Goal: Task Accomplishment & Management: Manage account settings

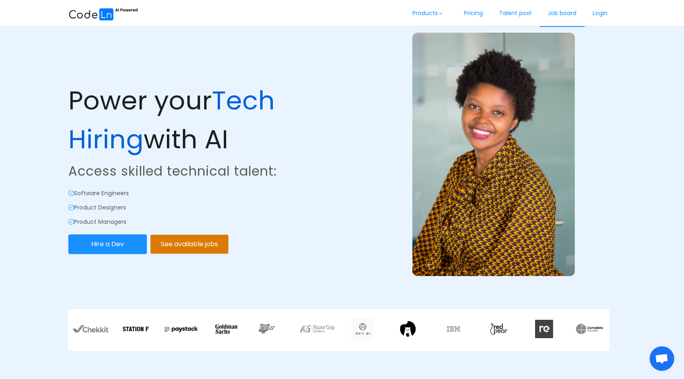
click at [555, 15] on link "Job board" at bounding box center [561, 13] width 45 height 27
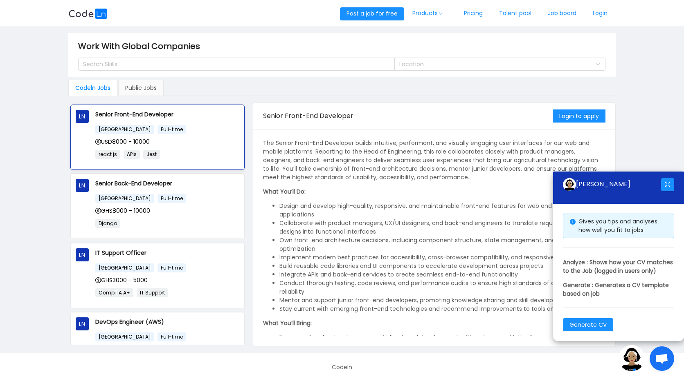
click at [200, 154] on p "react js APIs Jest" at bounding box center [167, 154] width 144 height 9
click at [669, 145] on main "Work With Global Companies Search Skills Location Codeln Jobs Public Jobs LN Se…" at bounding box center [342, 190] width 684 height 328
click at [667, 178] on button "button" at bounding box center [667, 184] width 13 height 13
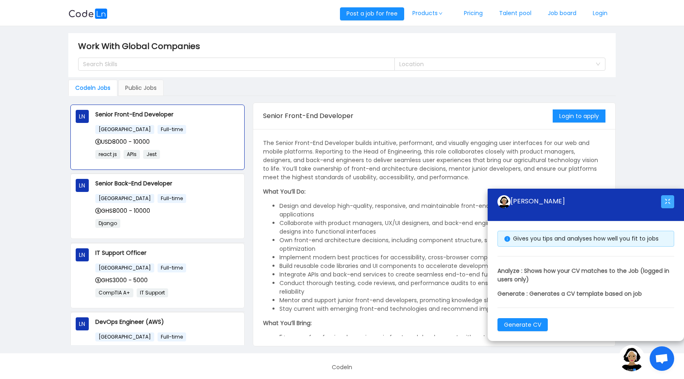
click at [669, 200] on button "button" at bounding box center [667, 201] width 13 height 13
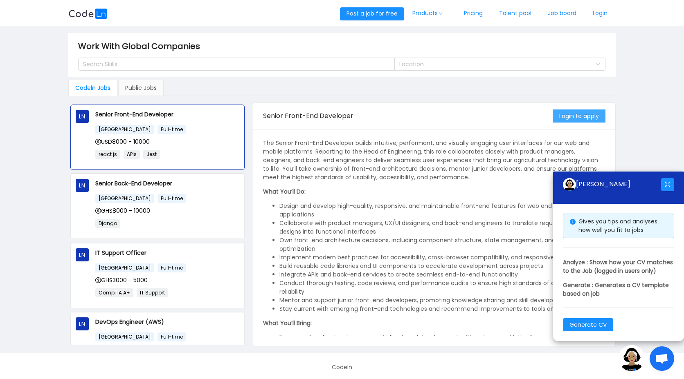
click at [582, 117] on button "Login to apply" at bounding box center [578, 116] width 53 height 13
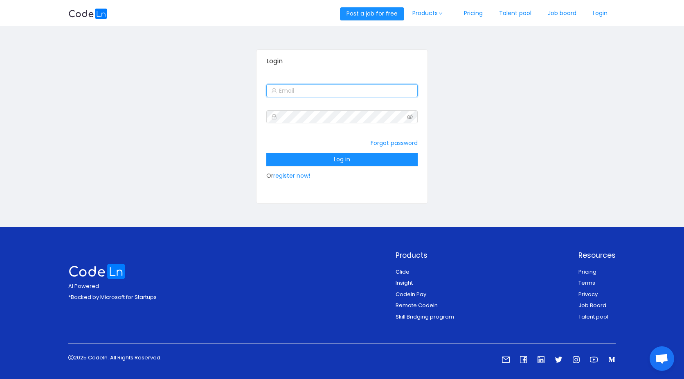
click at [347, 91] on input "text" at bounding box center [341, 90] width 151 height 13
type input "[EMAIL_ADDRESS][DOMAIN_NAME]"
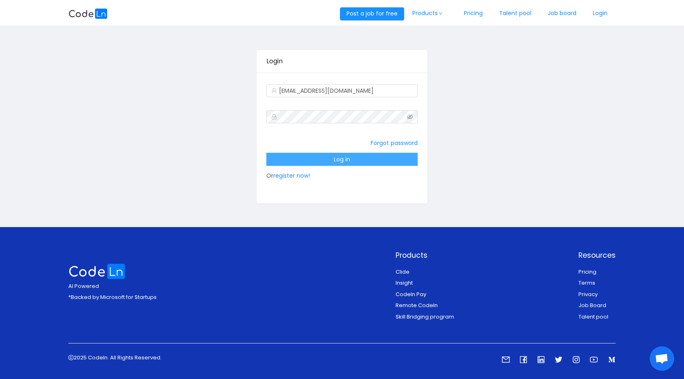
click at [351, 159] on button "Log in" at bounding box center [341, 159] width 151 height 13
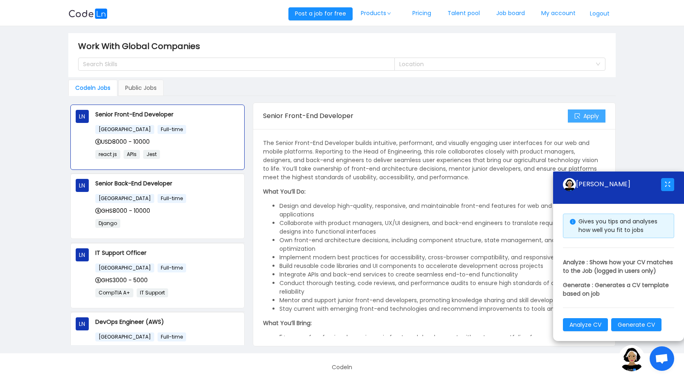
click at [585, 120] on button "Apply" at bounding box center [587, 116] width 38 height 13
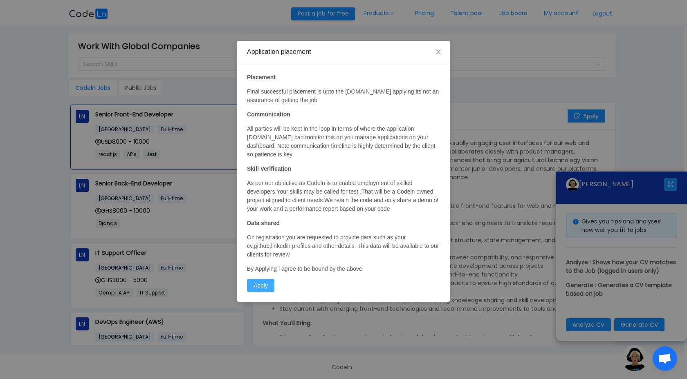
click at [262, 285] on button "Apply" at bounding box center [260, 285] width 27 height 13
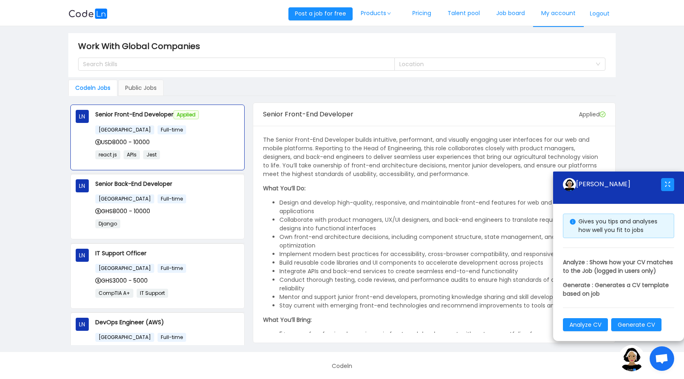
click at [538, 16] on link "My account" at bounding box center [558, 13] width 51 height 27
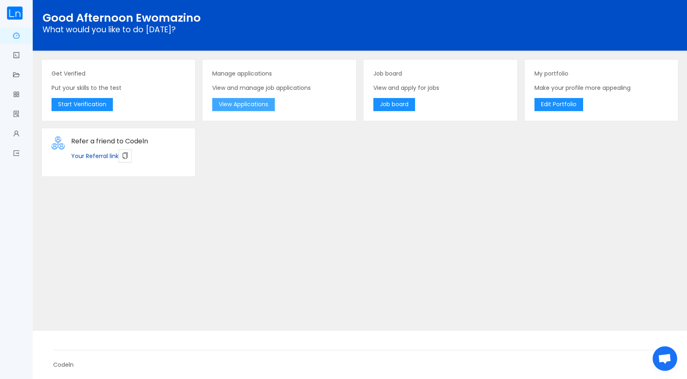
click at [265, 108] on button "View Applications" at bounding box center [243, 104] width 63 height 13
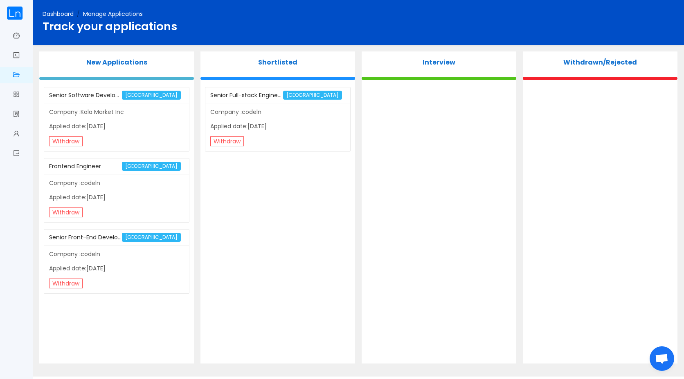
click at [236, 106] on div "Company :codeln Applied date:[DATE] Withdraw" at bounding box center [277, 127] width 144 height 48
click at [229, 95] on div "Senior Full-stack Engineer" at bounding box center [246, 95] width 72 height 15
click at [270, 134] on div "Company :codeln Applied date:[DATE] Withdraw" at bounding box center [277, 127] width 144 height 48
click at [259, 99] on div "Senior Full-stack Engineer" at bounding box center [246, 95] width 72 height 15
click at [242, 101] on div "Senior Full-stack Engineer" at bounding box center [246, 95] width 72 height 15
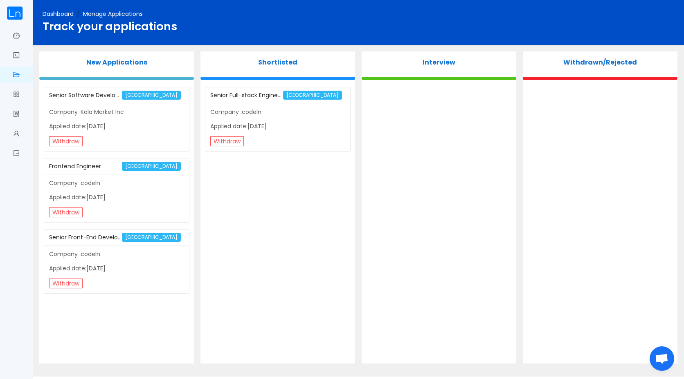
click at [241, 116] on p "Company :codeln" at bounding box center [277, 112] width 135 height 9
click at [238, 123] on p "Applied date:[DATE]" at bounding box center [277, 126] width 135 height 9
click at [241, 94] on div "Senior Full-stack Engineer" at bounding box center [246, 95] width 72 height 15
click at [231, 125] on p "Applied date:[DATE]" at bounding box center [277, 126] width 135 height 9
click at [17, 138] on link "Edit profile" at bounding box center [16, 134] width 7 height 17
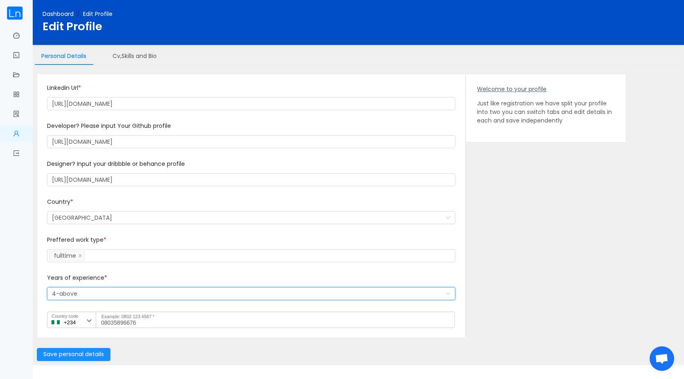
click at [100, 299] on div "Select a option and change input text above 4-above" at bounding box center [248, 294] width 393 height 12
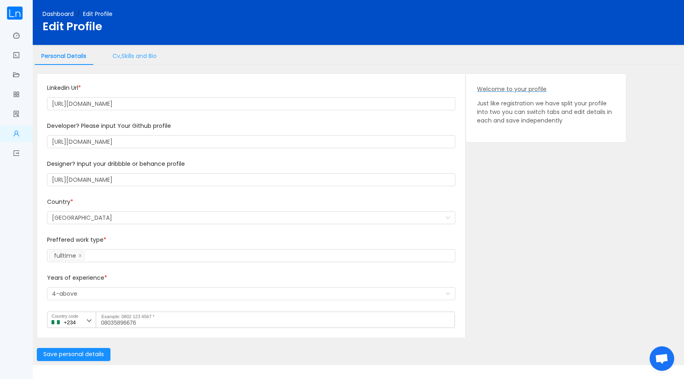
click at [138, 55] on div "Cv,Skills and Bio" at bounding box center [134, 56] width 57 height 18
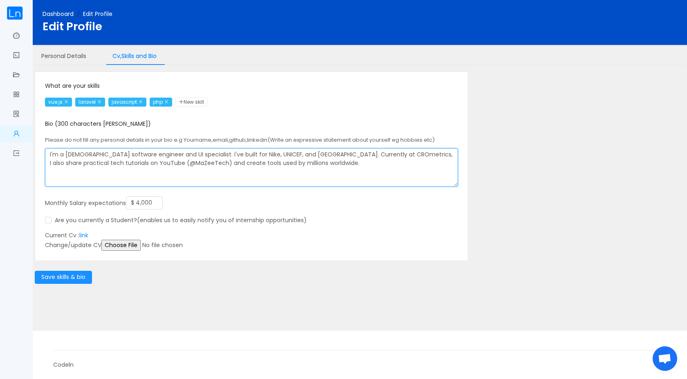
click at [115, 169] on textarea "I'm a [DEMOGRAPHIC_DATA] software engineer and UI specialist. I've built for Ni…" at bounding box center [251, 167] width 413 height 38
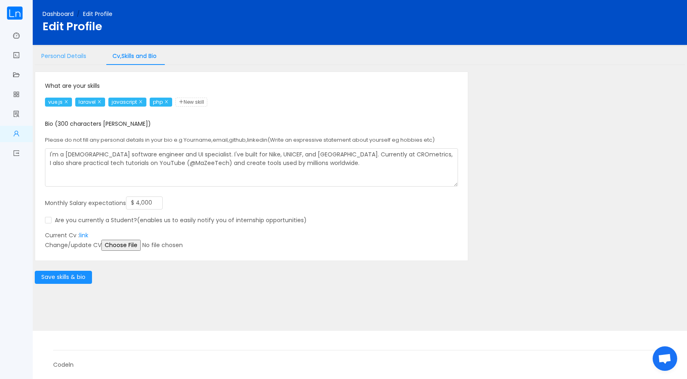
click at [74, 55] on div "Personal Details" at bounding box center [64, 56] width 58 height 18
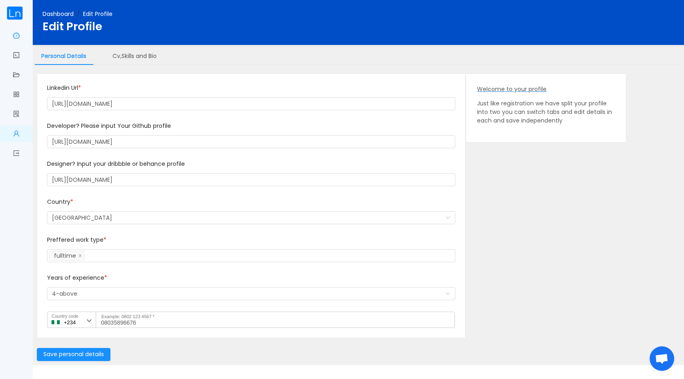
click at [20, 40] on link "Dashboard" at bounding box center [16, 36] width 7 height 17
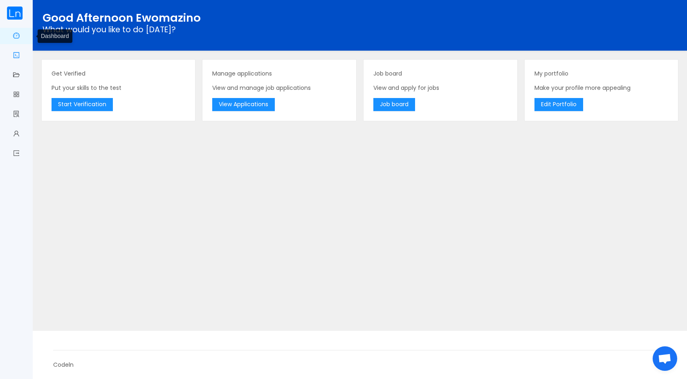
click at [20, 55] on span "Get verified" at bounding box center [20, 55] width 0 height 16
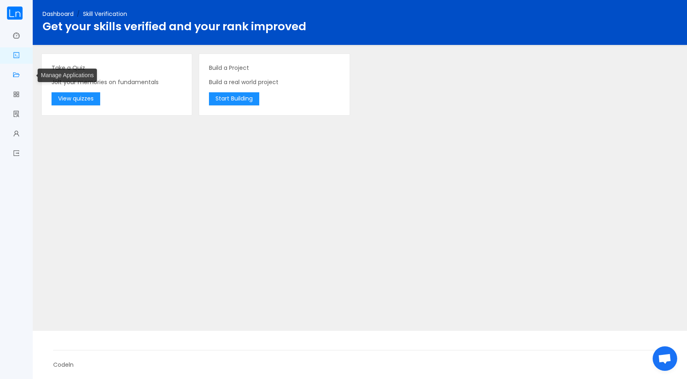
click at [19, 74] on link "Manage Applications" at bounding box center [16, 75] width 7 height 17
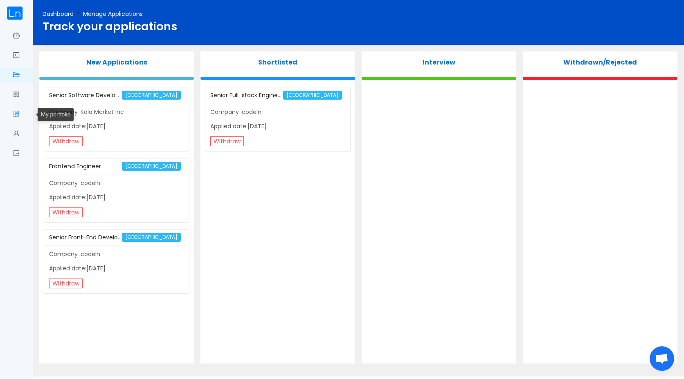
click at [18, 114] on link "My portfolio" at bounding box center [16, 114] width 7 height 17
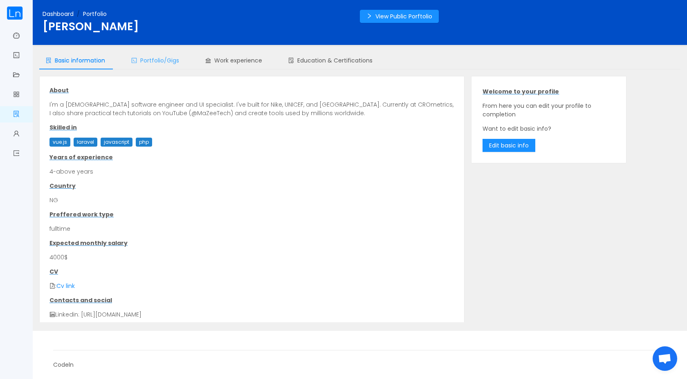
click at [165, 61] on span "Portfolio/Gigs" at bounding box center [155, 60] width 48 height 8
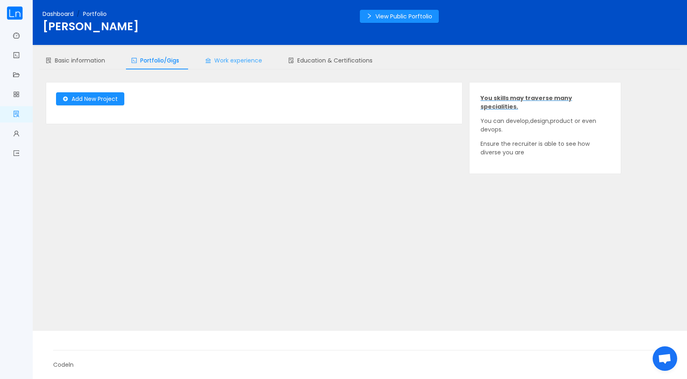
click at [208, 63] on span "Work experience" at bounding box center [233, 60] width 57 height 8
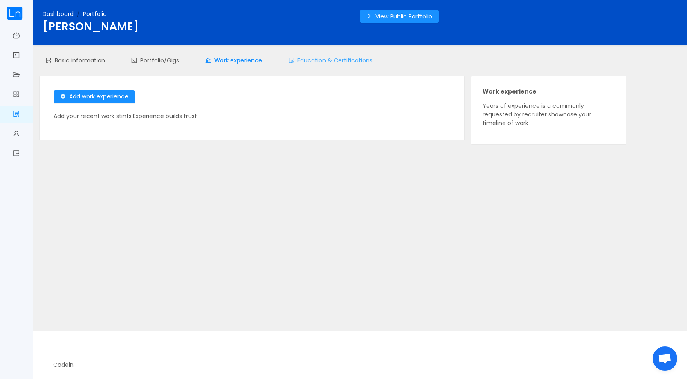
click at [314, 63] on span "Education & Certifications" at bounding box center [330, 60] width 84 height 8
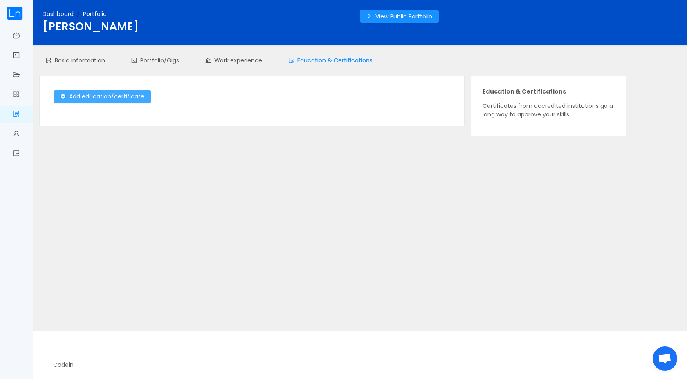
click at [133, 94] on button "Add education/certificate" at bounding box center [102, 96] width 97 height 13
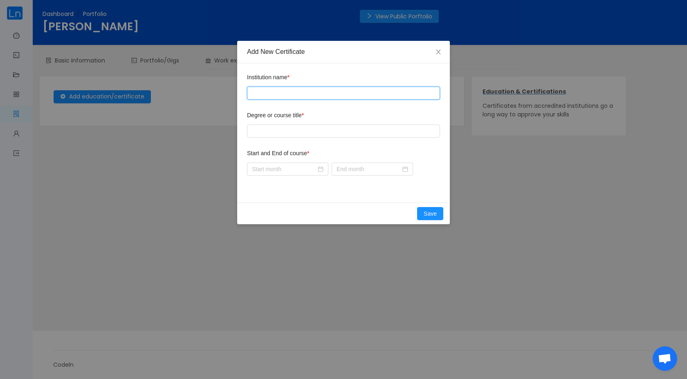
click at [314, 93] on input "text" at bounding box center [343, 93] width 193 height 13
type input "[GEOGRAPHIC_DATA]"
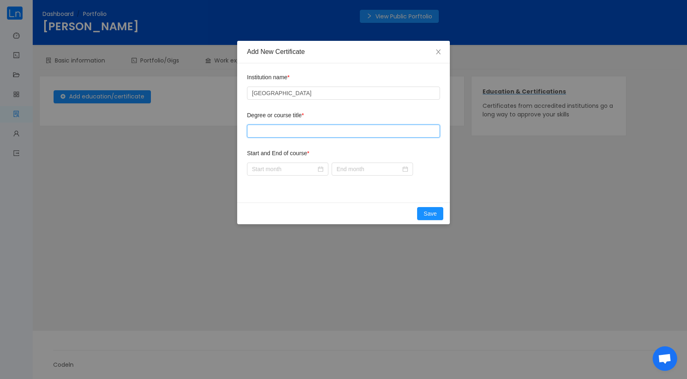
click at [296, 135] on input "text" at bounding box center [343, 131] width 193 height 13
type input "Computer engineering"
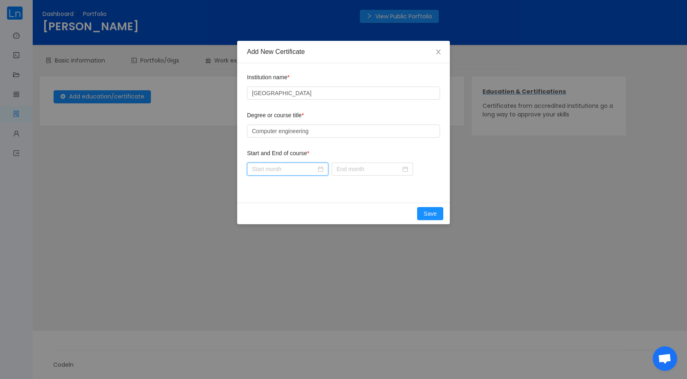
click at [293, 164] on input at bounding box center [287, 169] width 81 height 13
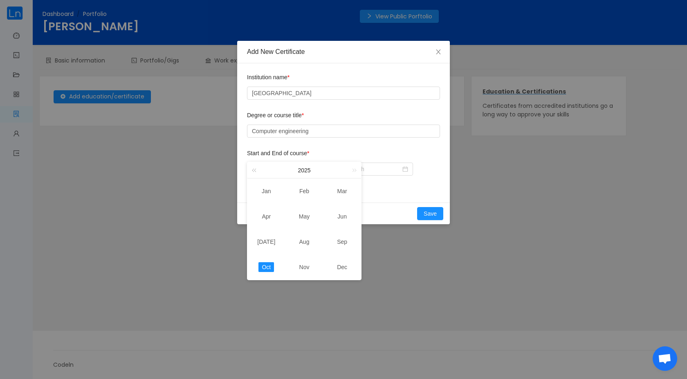
click at [255, 171] on link at bounding box center [255, 170] width 11 height 16
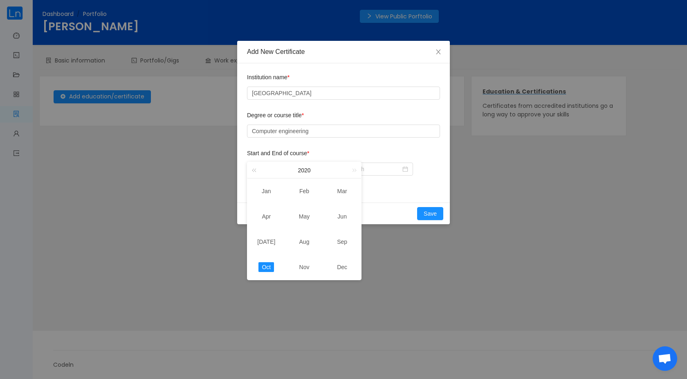
click at [255, 171] on link at bounding box center [255, 170] width 11 height 16
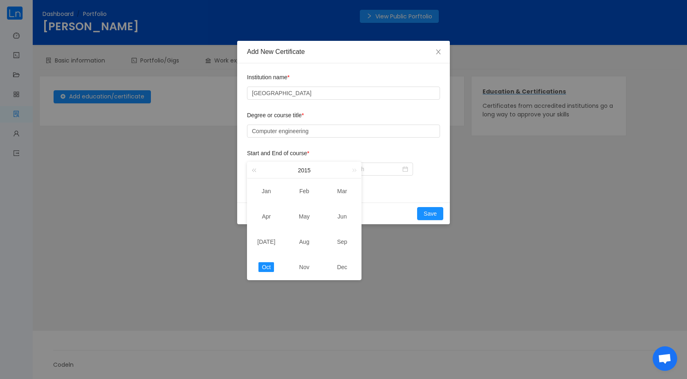
click at [255, 171] on link at bounding box center [255, 170] width 11 height 16
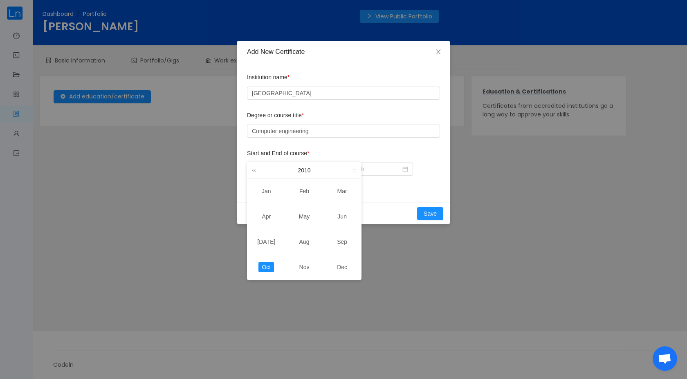
click at [255, 171] on link at bounding box center [255, 170] width 11 height 16
click at [355, 170] on link at bounding box center [353, 170] width 11 height 16
click at [337, 244] on link "Sep" at bounding box center [342, 242] width 17 height 10
type input "2010-09"
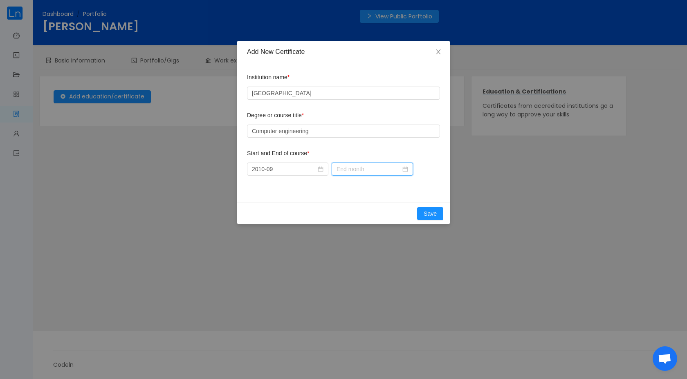
click at [379, 173] on input at bounding box center [372, 169] width 81 height 13
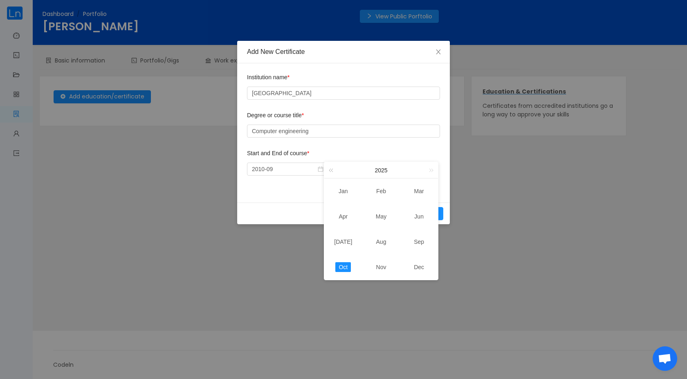
click at [331, 170] on link at bounding box center [332, 170] width 11 height 16
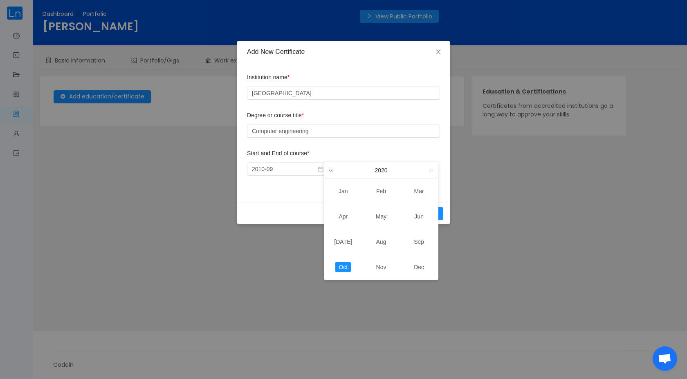
click at [331, 170] on link at bounding box center [332, 170] width 11 height 16
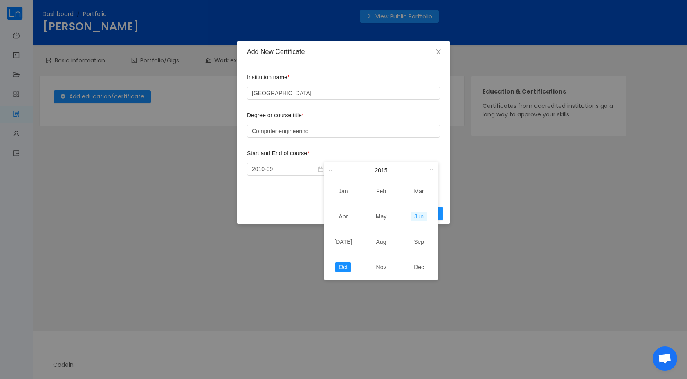
click at [421, 218] on link "Jun" at bounding box center [419, 217] width 16 height 10
type input "2015-06"
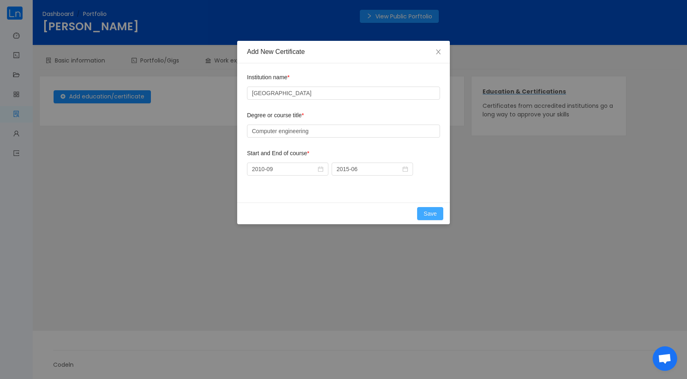
click at [424, 215] on button "Save" at bounding box center [430, 213] width 26 height 13
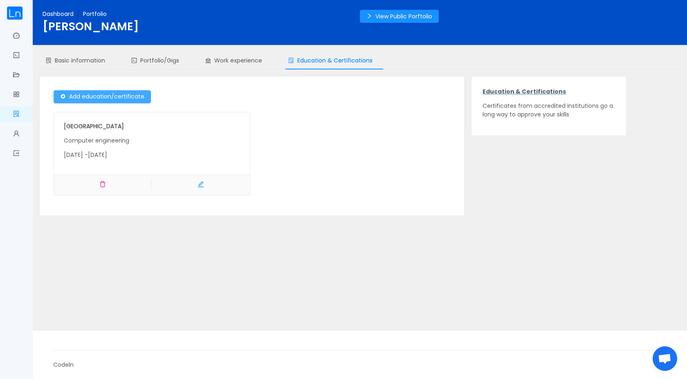
click at [123, 97] on button "Add education/certificate" at bounding box center [102, 96] width 97 height 13
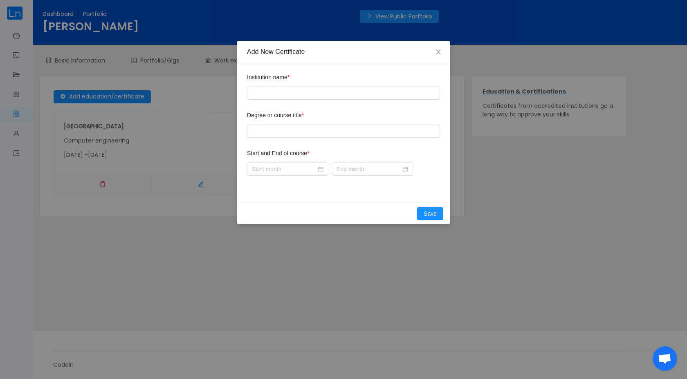
click at [250, 86] on div at bounding box center [343, 93] width 193 height 16
click at [260, 94] on input "text" at bounding box center [343, 93] width 193 height 13
type input "[GEOGRAPHIC_DATA][US_STATE]"
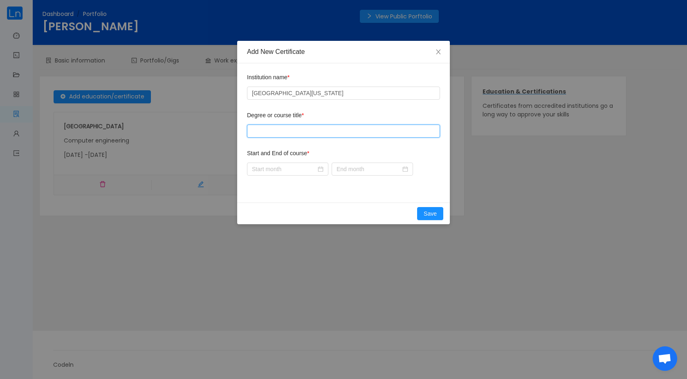
click at [271, 130] on input "text" at bounding box center [343, 131] width 193 height 13
type input "Artificial intelligence and Machine Learning (AI/ML)"
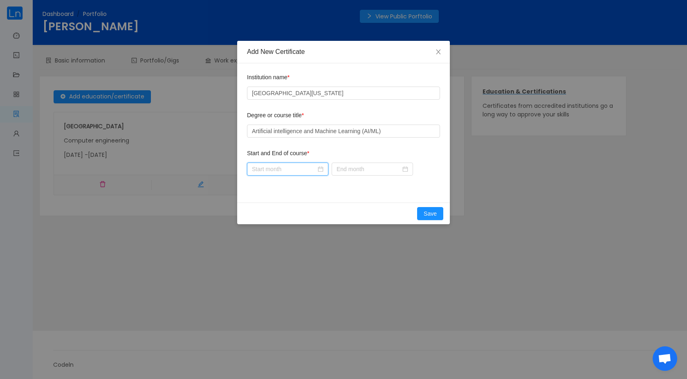
click at [267, 172] on input at bounding box center [287, 169] width 81 height 13
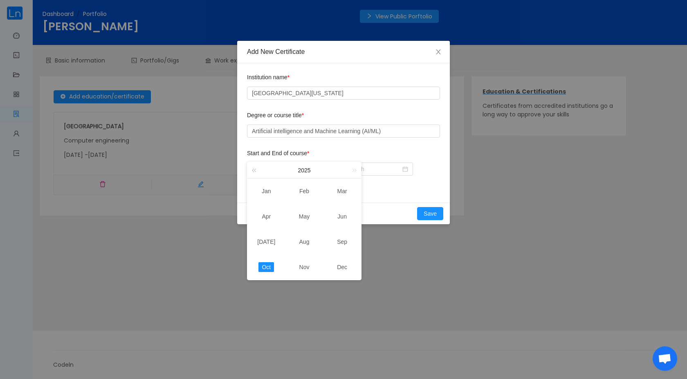
click at [260, 171] on link at bounding box center [255, 170] width 11 height 16
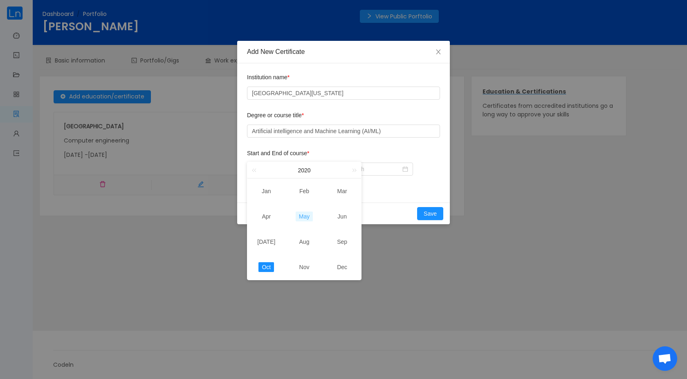
click at [307, 219] on link "May" at bounding box center [304, 217] width 17 height 10
type input "2020-05"
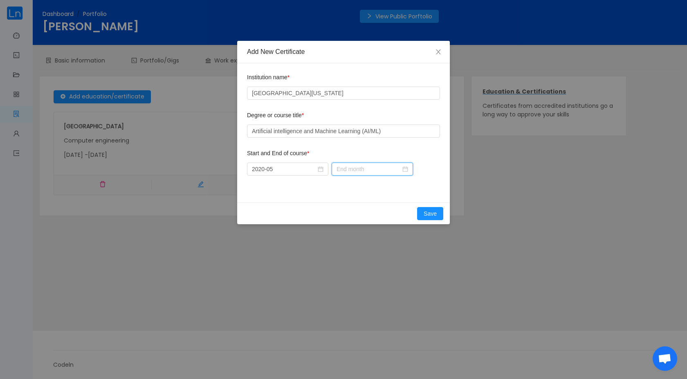
click at [375, 171] on input at bounding box center [372, 169] width 81 height 13
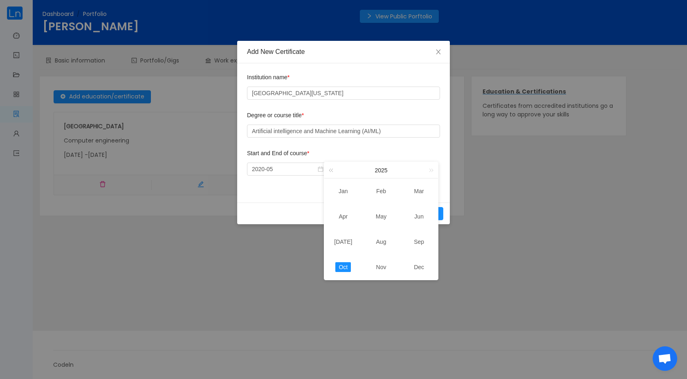
click at [330, 168] on link at bounding box center [332, 170] width 11 height 16
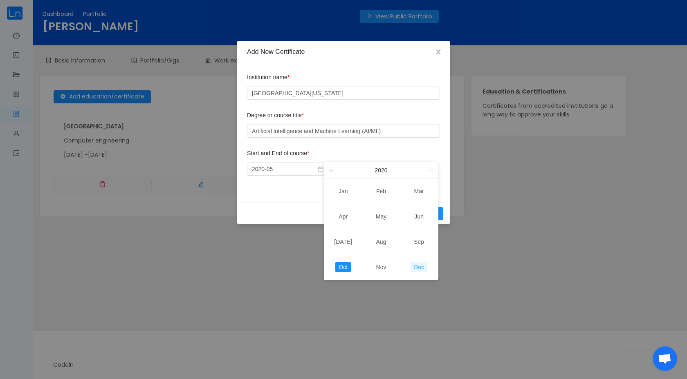
click at [418, 267] on link "Dec" at bounding box center [419, 268] width 17 height 10
type input "2020-12"
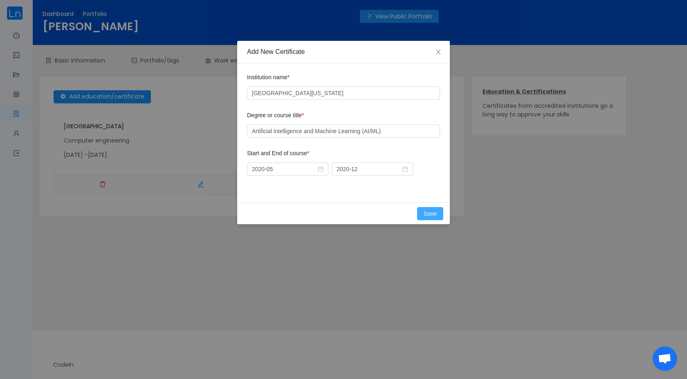
click at [427, 219] on button "Save" at bounding box center [430, 213] width 26 height 13
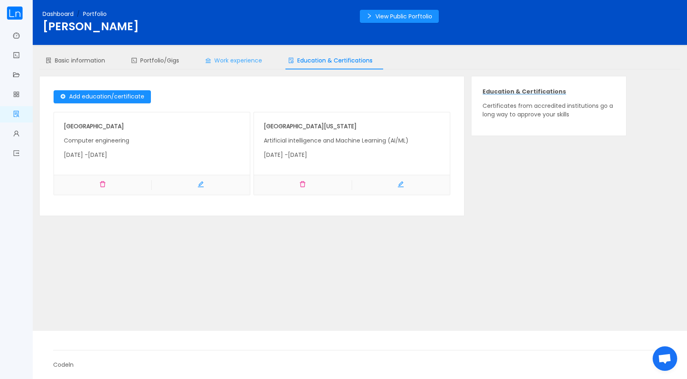
click at [233, 58] on span "Work experience" at bounding box center [233, 60] width 57 height 8
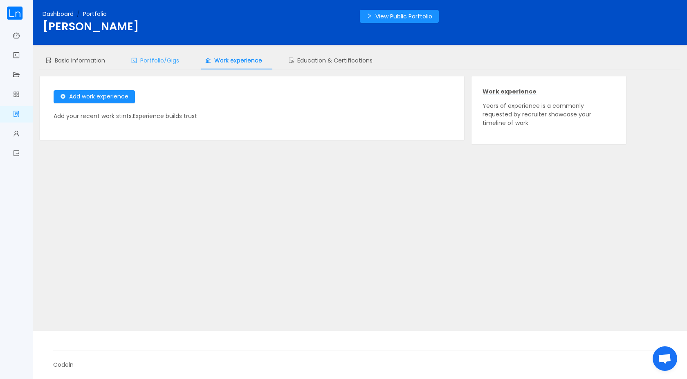
click at [160, 60] on span "Portfolio/Gigs" at bounding box center [155, 60] width 48 height 8
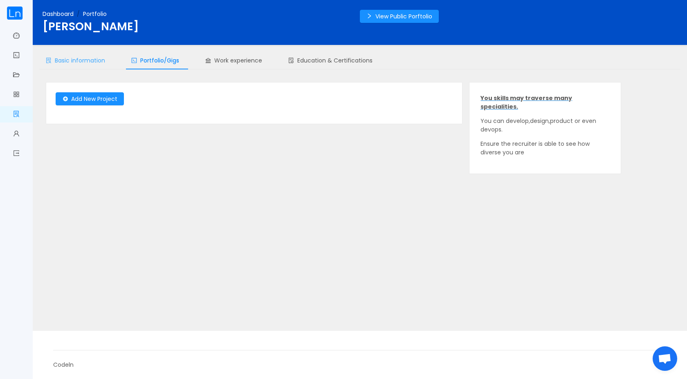
click at [101, 62] on span "Basic information" at bounding box center [75, 60] width 59 height 8
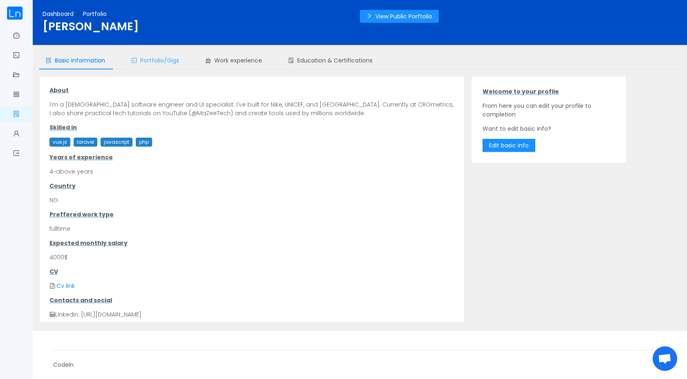
click at [171, 65] on div "Portfolio/Gigs" at bounding box center [155, 61] width 61 height 18
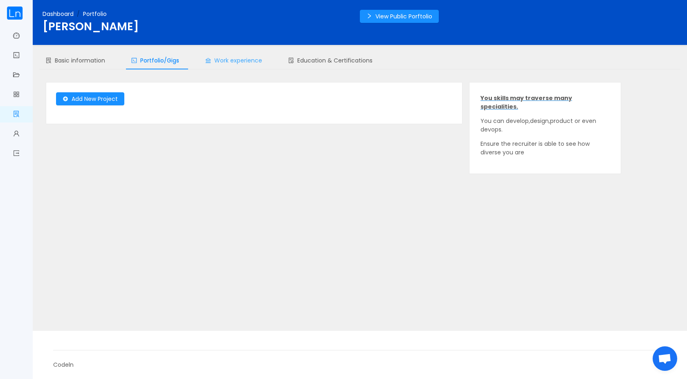
click at [231, 64] on span "Work experience" at bounding box center [233, 60] width 57 height 8
